Goal: Transaction & Acquisition: Purchase product/service

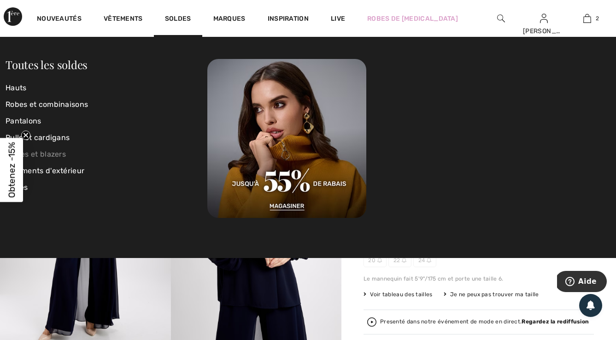
click at [62, 153] on link "Vestes et blazers" at bounding box center [107, 154] width 202 height 17
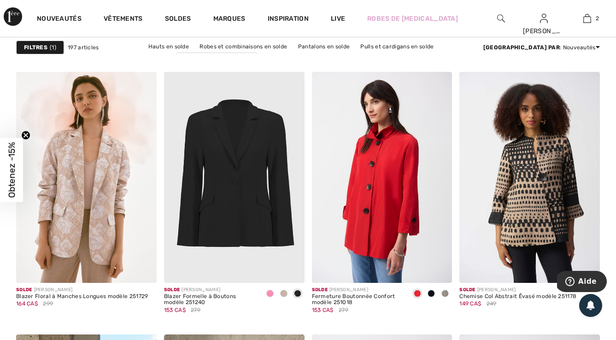
scroll to position [3304, 0]
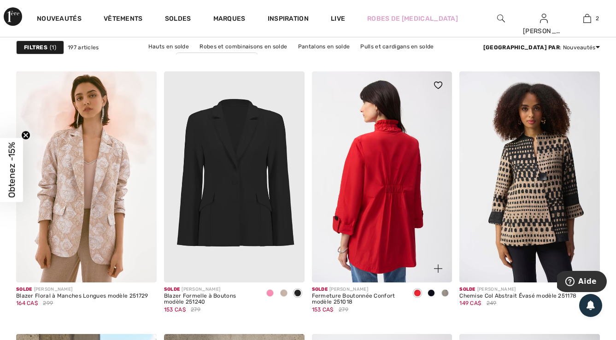
click at [386, 184] on img at bounding box center [382, 176] width 140 height 210
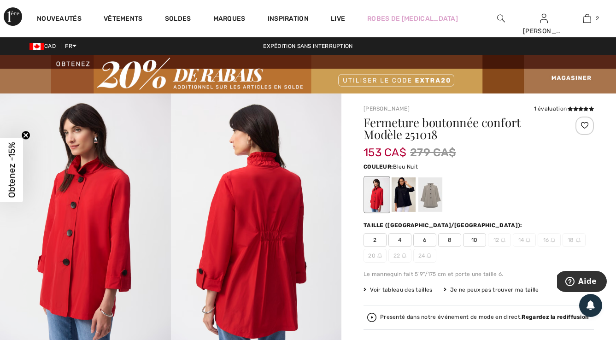
click at [401, 196] on div at bounding box center [403, 194] width 24 height 35
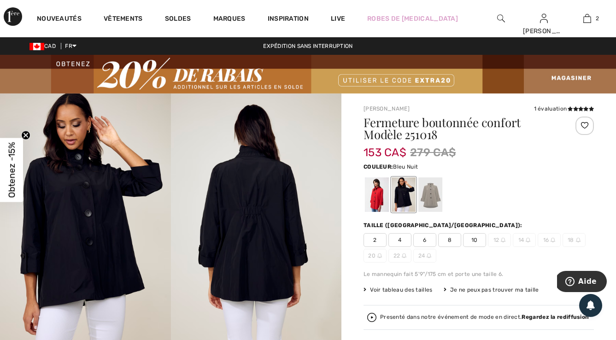
click at [475, 243] on span "10" at bounding box center [474, 240] width 23 height 14
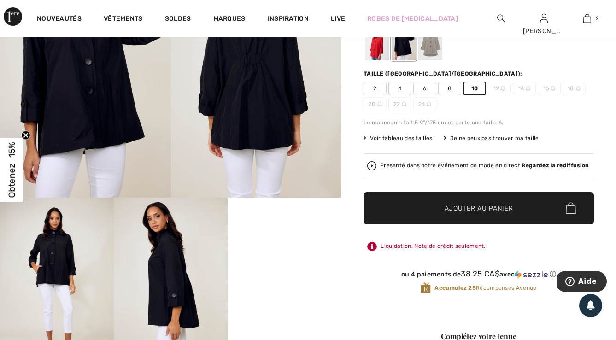
scroll to position [154, 0]
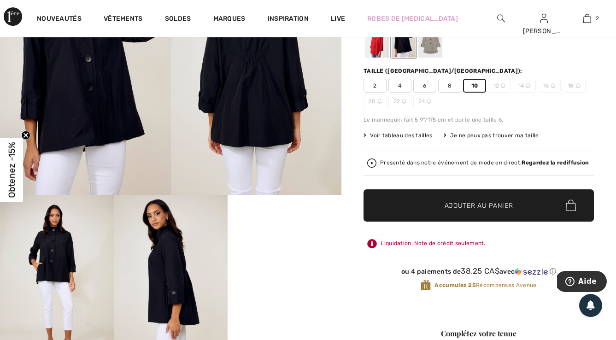
click at [469, 204] on span "Ajouter au panier" at bounding box center [478, 205] width 69 height 10
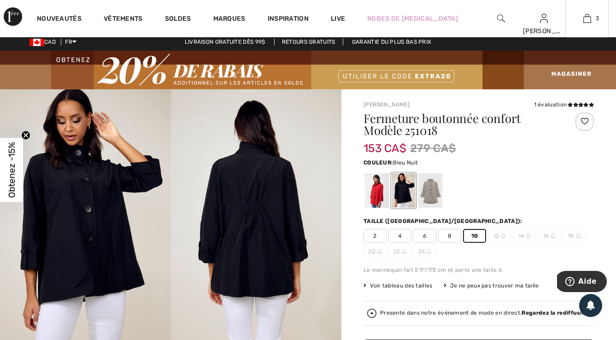
scroll to position [0, 0]
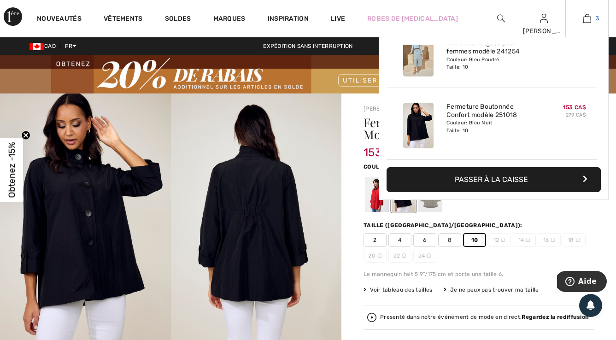
click at [588, 21] on img at bounding box center [587, 18] width 8 height 11
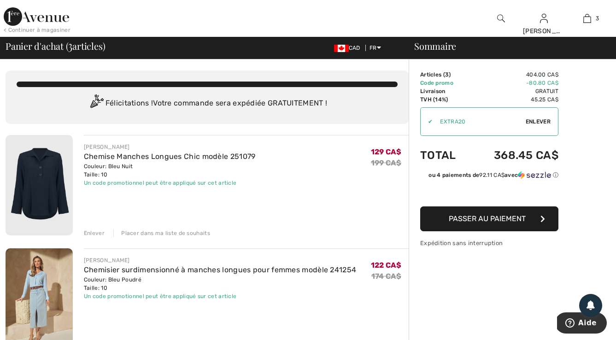
click at [89, 230] on div "Enlever" at bounding box center [94, 233] width 21 height 8
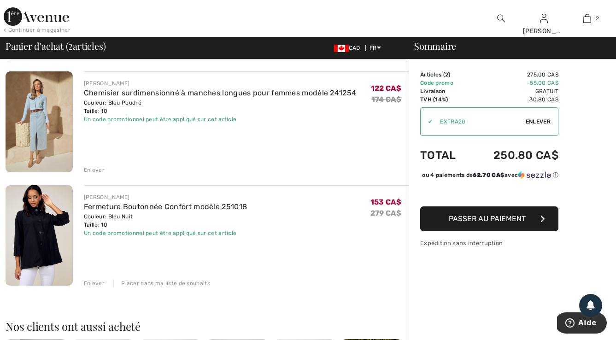
scroll to position [63, 0]
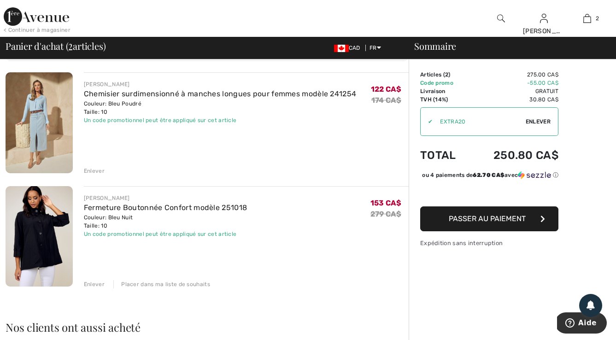
click at [489, 223] on span "Passer au paiement" at bounding box center [486, 218] width 77 height 9
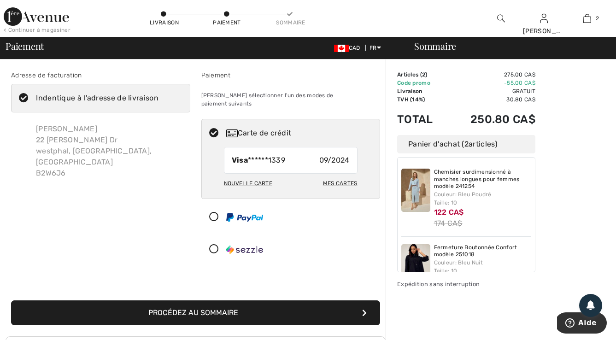
click at [259, 175] on div "Nouvelle carte" at bounding box center [248, 183] width 48 height 16
radio input "true"
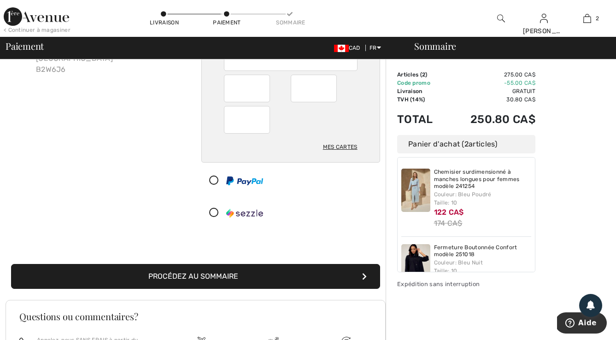
scroll to position [137, 0]
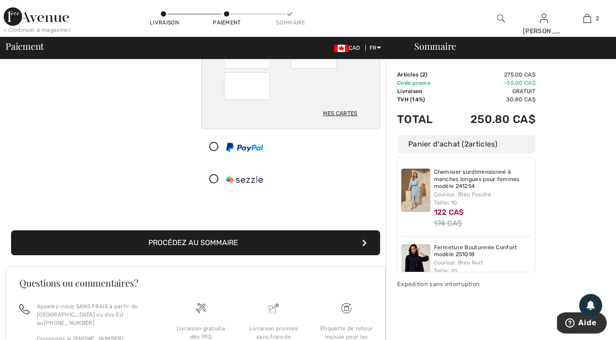
click at [241, 239] on button "Procédez au sommaire" at bounding box center [195, 242] width 369 height 25
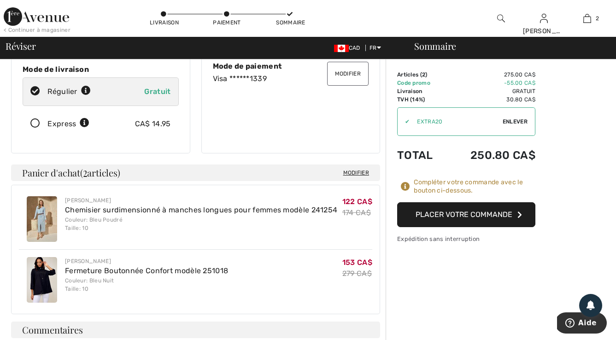
scroll to position [134, 0]
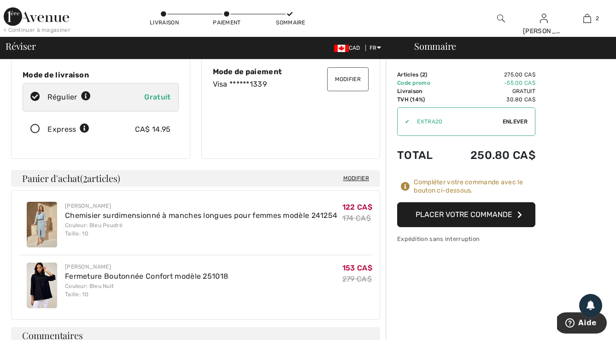
click at [485, 216] on button "Placer votre commande" at bounding box center [466, 214] width 138 height 25
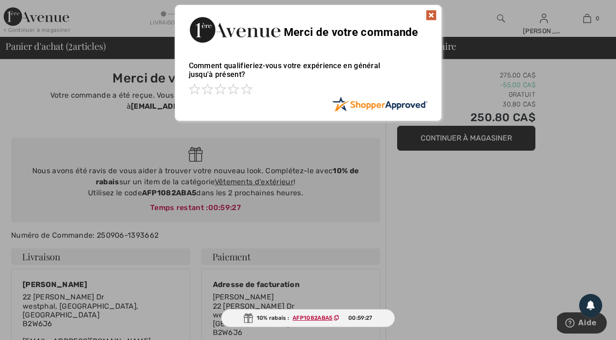
click at [433, 16] on img at bounding box center [430, 15] width 11 height 11
